Goal: Share content

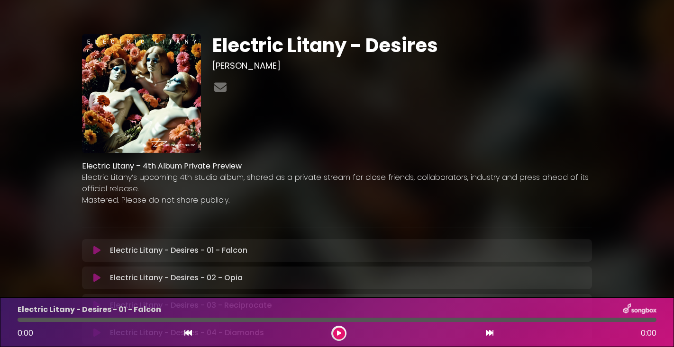
click at [263, 43] on h1 "Electric Litany - Desires" at bounding box center [401, 45] width 379 height 23
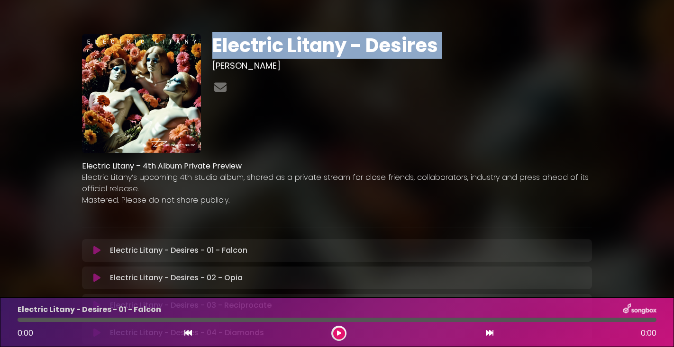
click at [263, 43] on h1 "Electric Litany - Desires" at bounding box center [401, 45] width 379 height 23
copy div "Electric Litany - Desires"
